Goal: Task Accomplishment & Management: Use online tool/utility

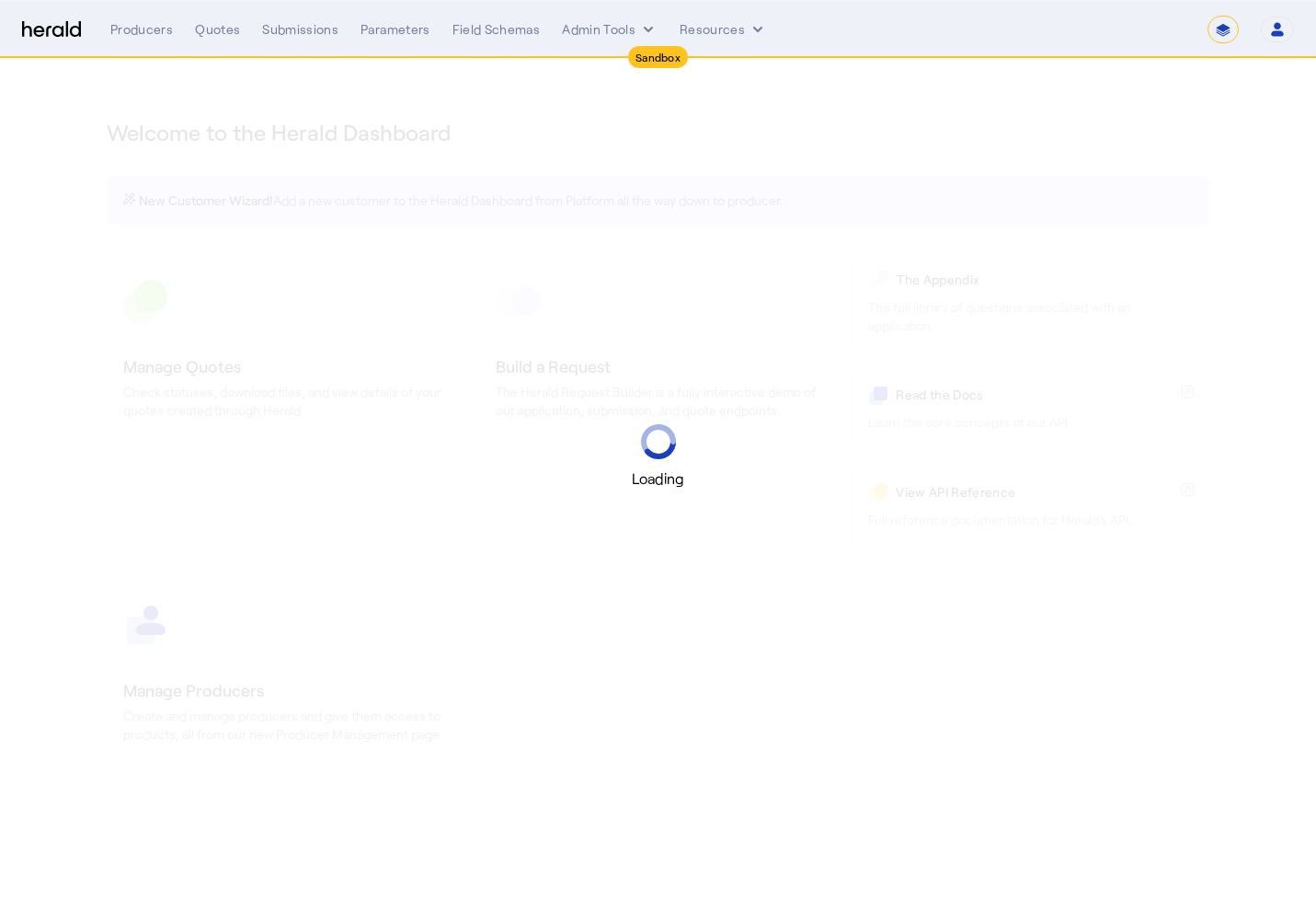
select select "*******"
select select "pfm_2v8p_herald_api"
click at [132, 65] on div "Loading" at bounding box center [658, 456] width 1316 height 912
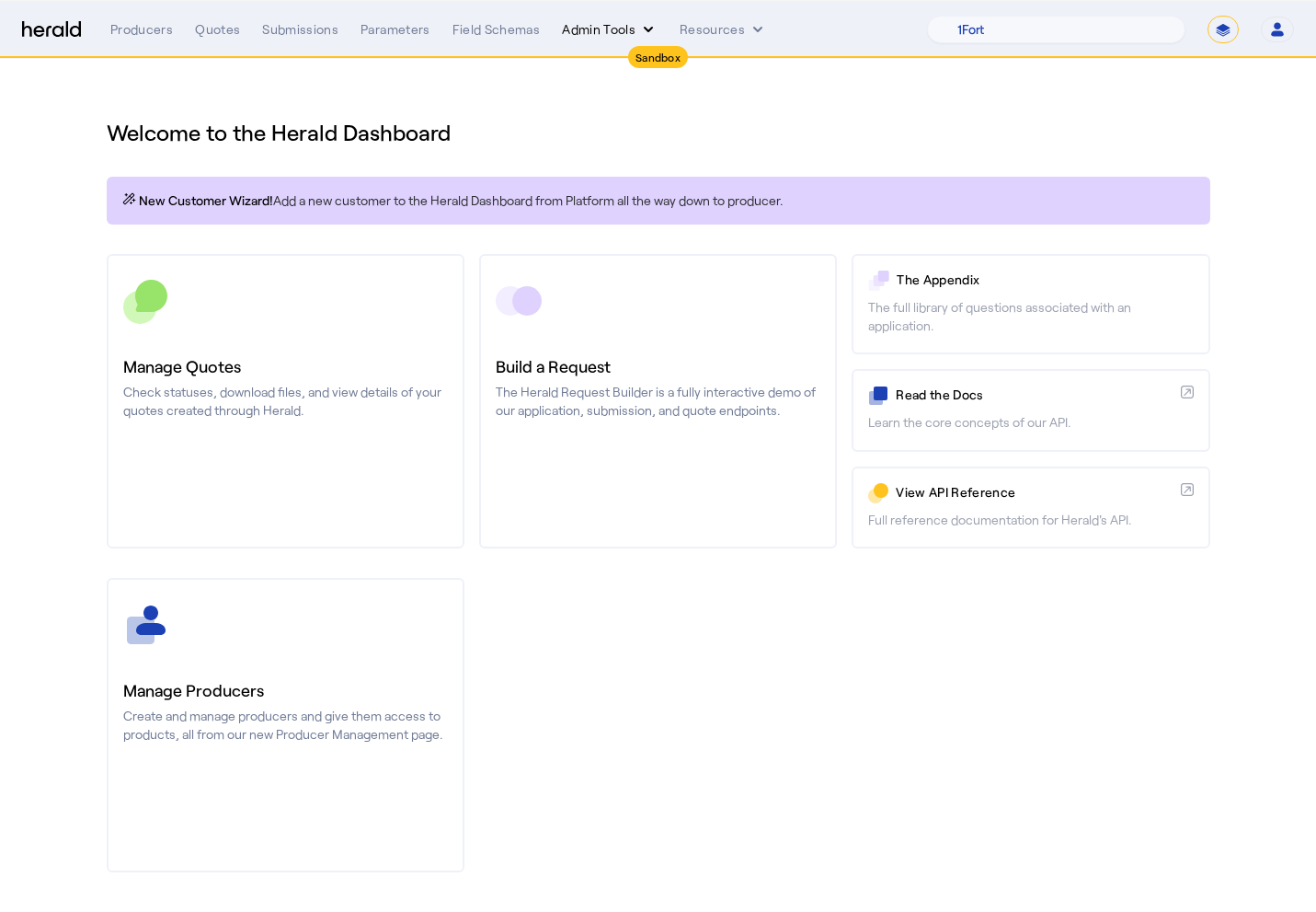
click at [605, 29] on button "Admin Tools" at bounding box center [610, 29] width 96 height 18
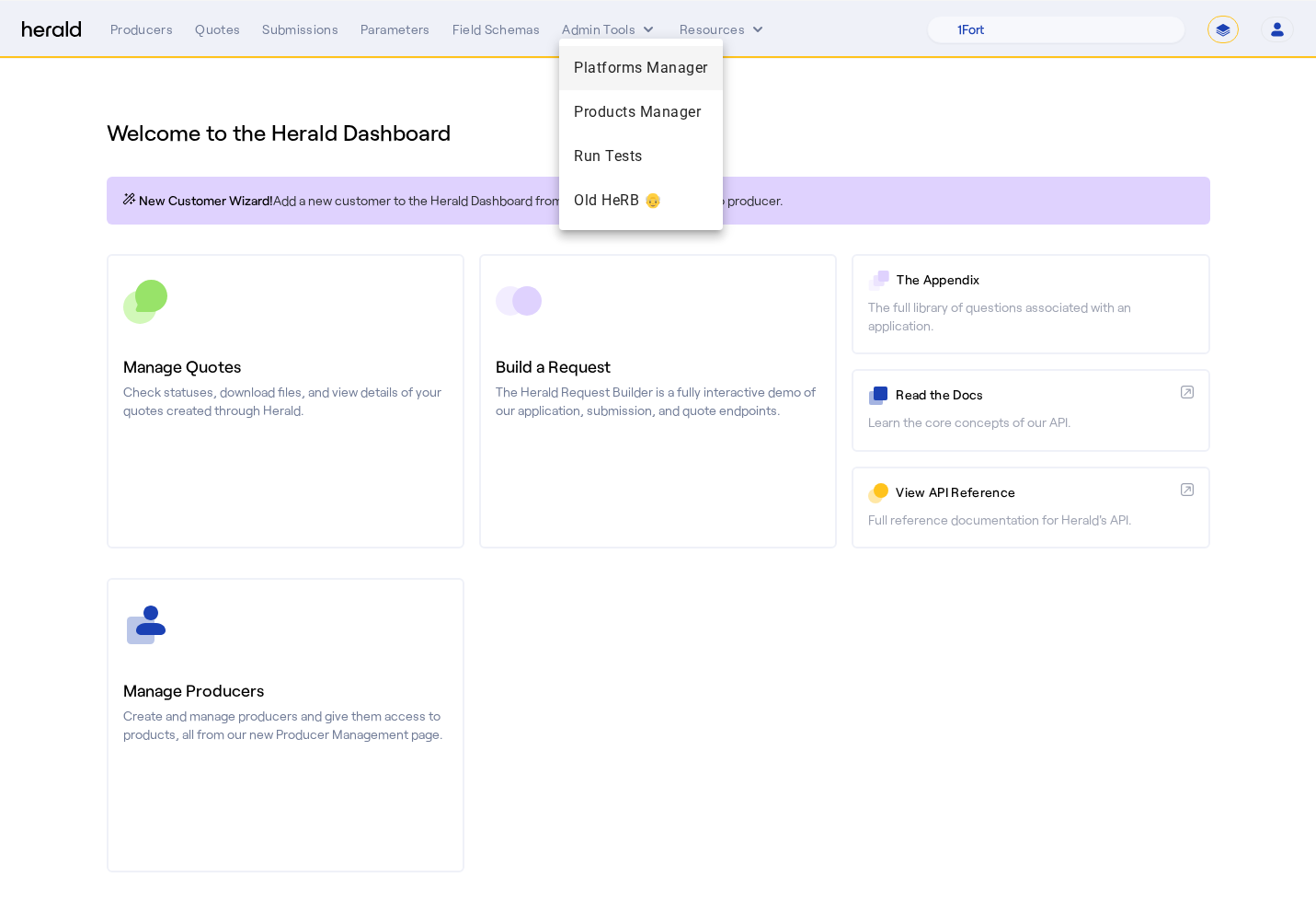
click at [682, 73] on span "Platforms Manager" at bounding box center [641, 68] width 134 height 22
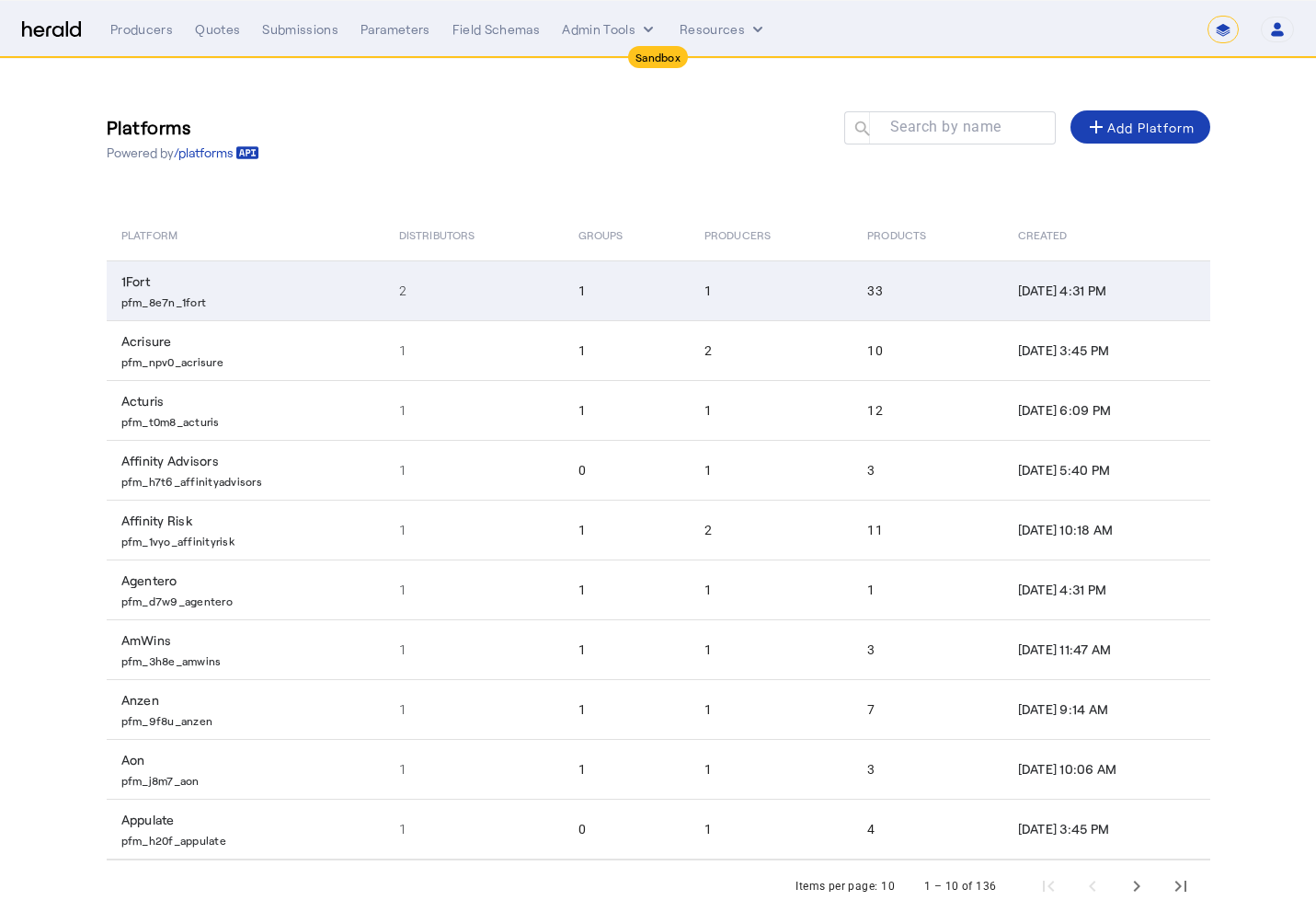
click at [245, 293] on p "pfm_8e7n_1fort" at bounding box center [249, 300] width 256 height 18
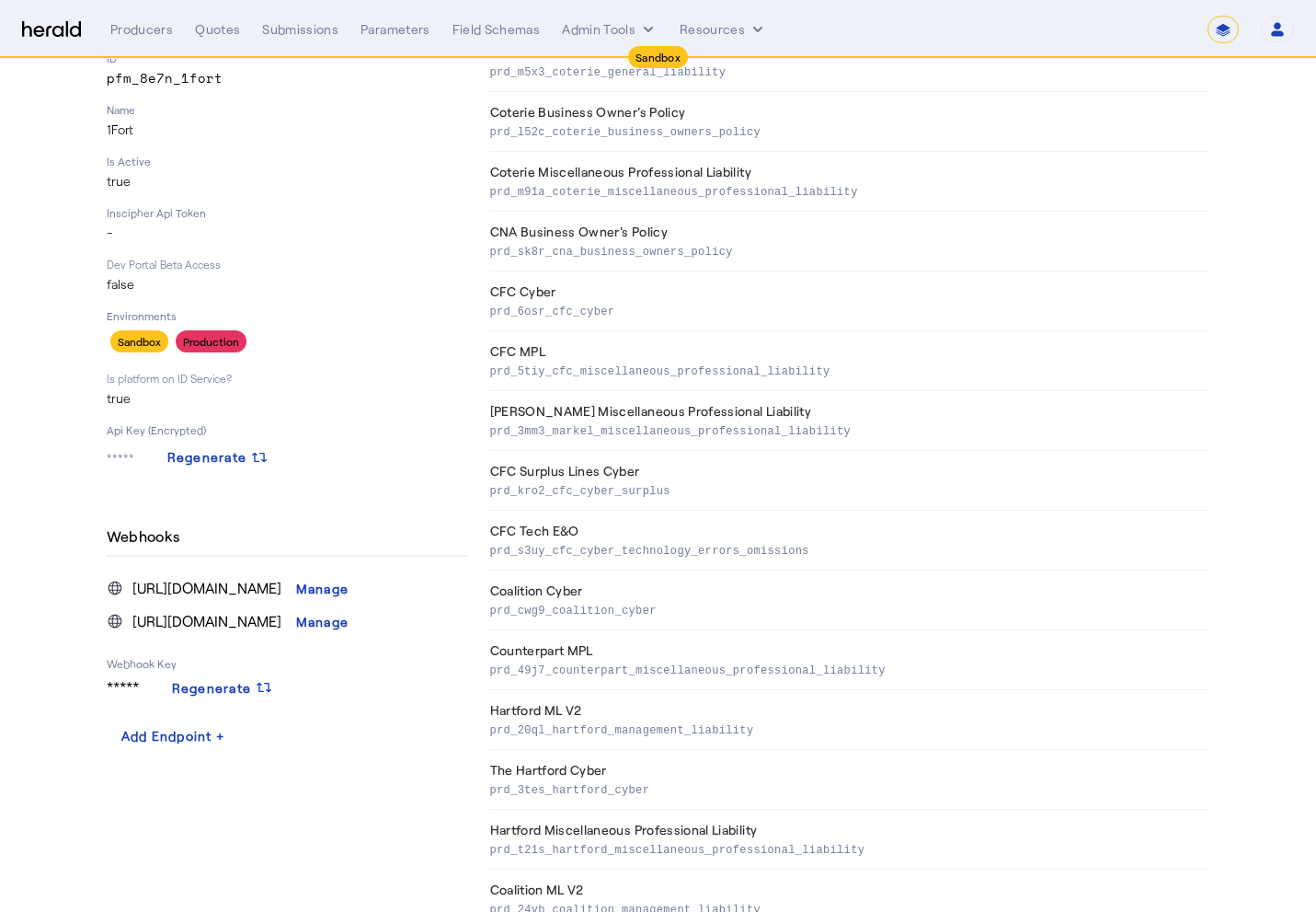
scroll to position [301, 0]
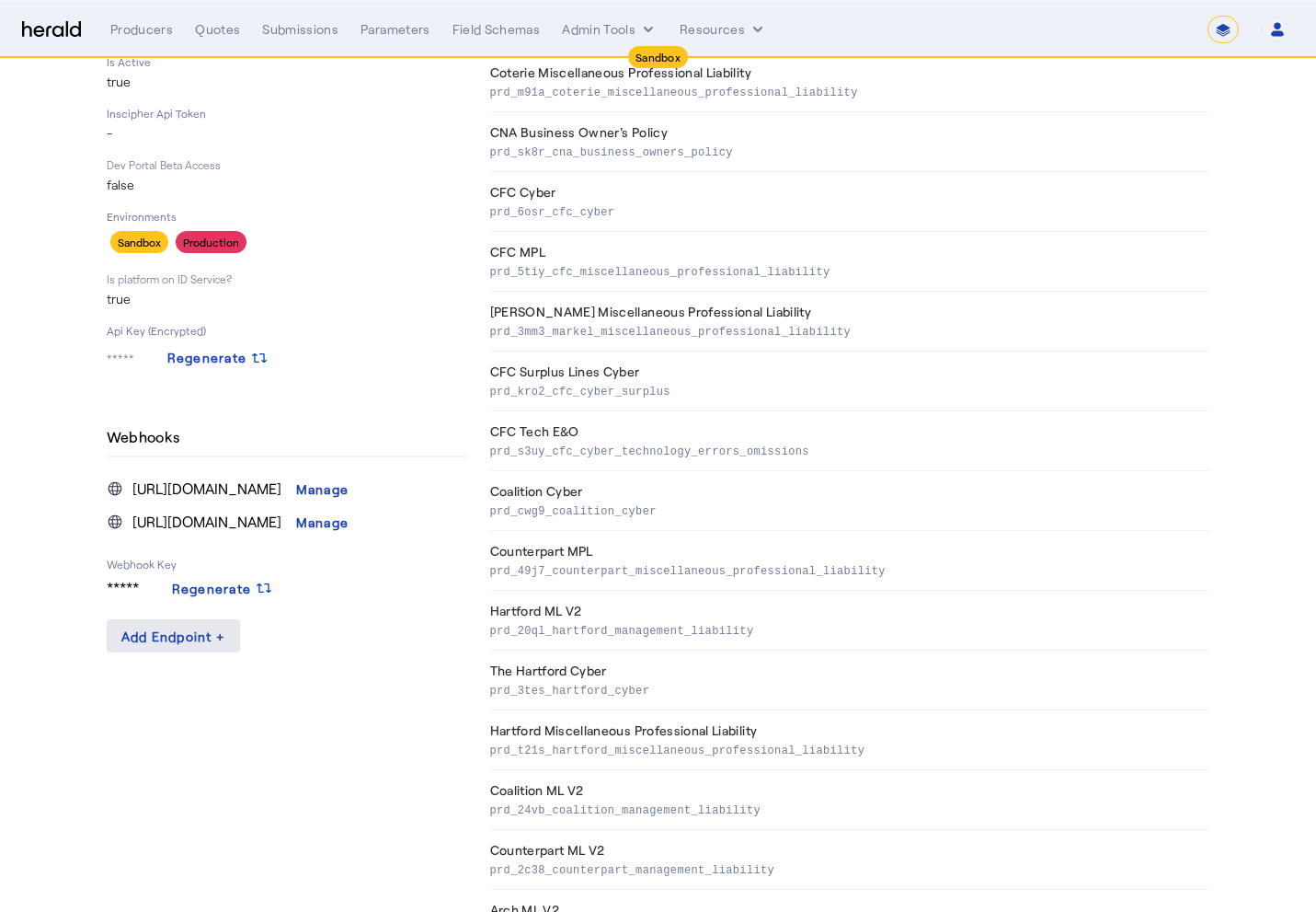
click at [207, 639] on div "Add Endpoint +" at bounding box center [173, 635] width 105 height 19
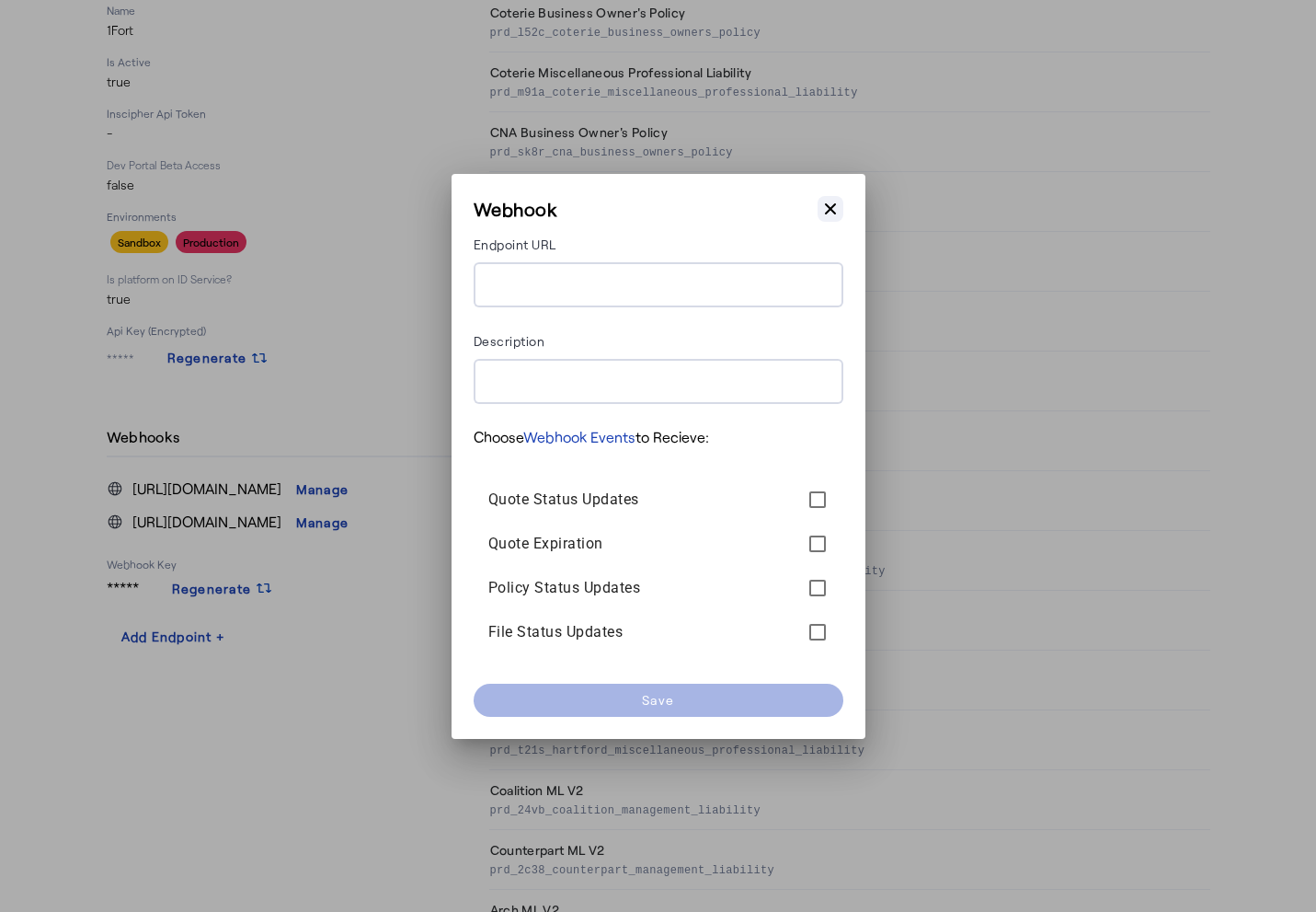
click at [837, 202] on icon "button" at bounding box center [830, 208] width 18 height 18
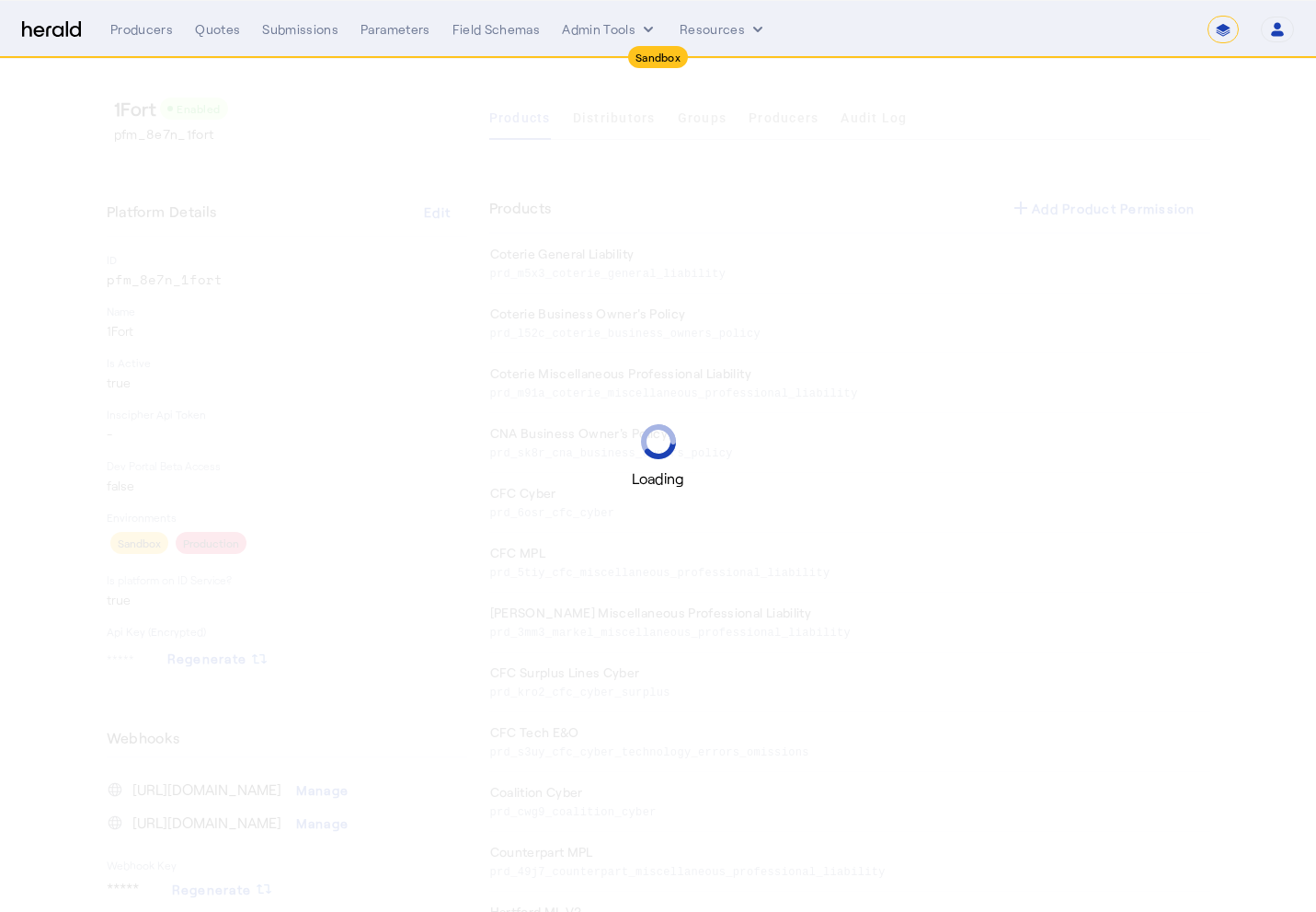
scroll to position [301, 0]
